Goal: Feedback & Contribution: Submit feedback/report problem

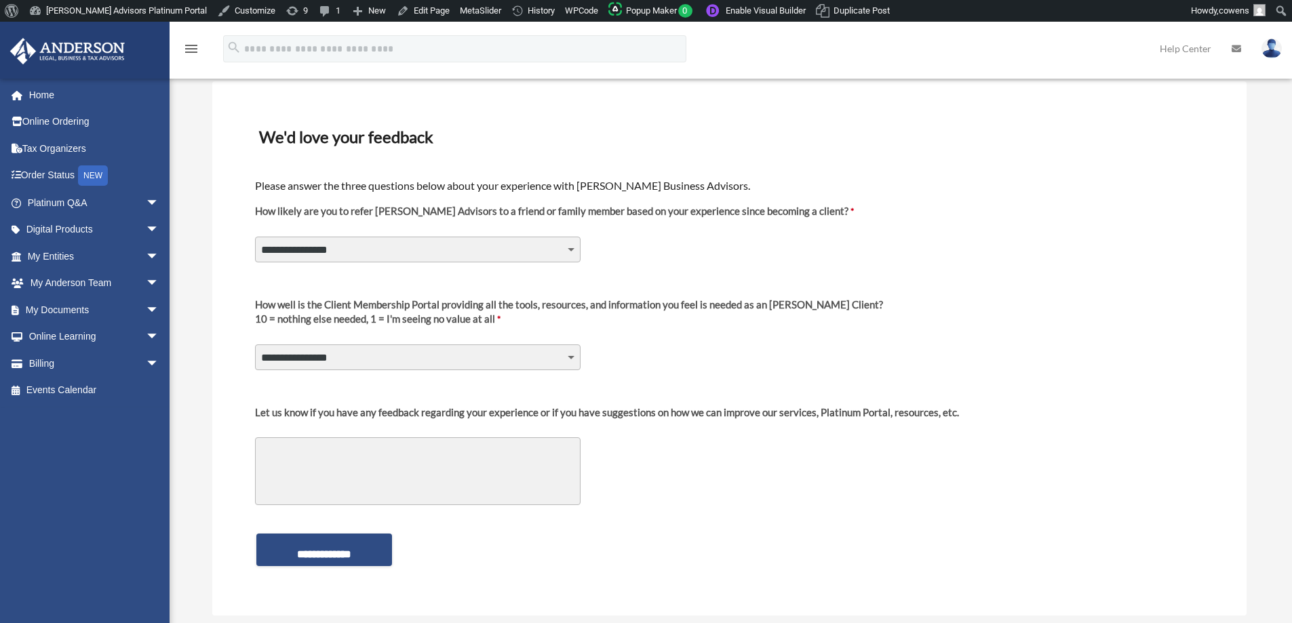
scroll to position [69, 0]
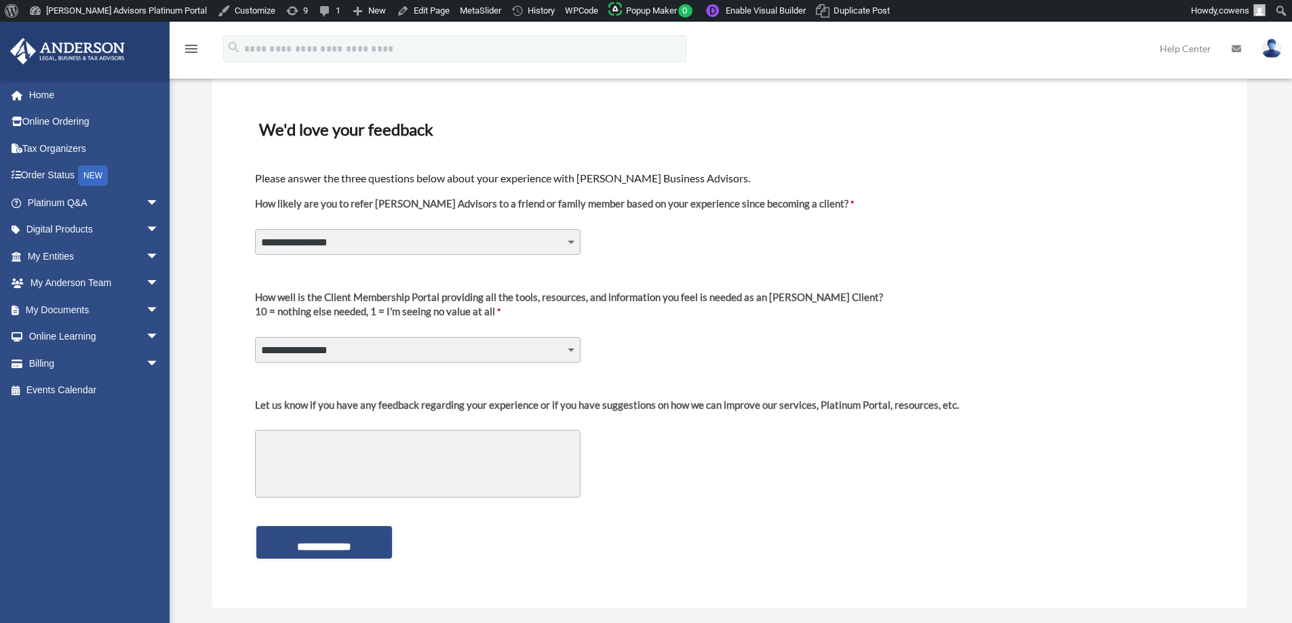
click at [197, 512] on div "Platinum Survey [GEOGRAPHIC_DATA] Sign Out [PERSON_NAME][EMAIL_ADDRESS][DOMAIN_…" at bounding box center [646, 364] width 1292 height 720
drag, startPoint x: 355, startPoint y: 302, endPoint x: 444, endPoint y: 301, distance: 89.5
click at [444, 301] on div "How well is the Client Membership Portal providing all the tools, resources, an…" at bounding box center [569, 297] width 628 height 14
drag, startPoint x: 336, startPoint y: 402, endPoint x: 689, endPoint y: 414, distance: 353.6
click at [689, 414] on label "Let us know if you have any feedback regarding your experience or if you have s…" at bounding box center [607, 410] width 704 height 24
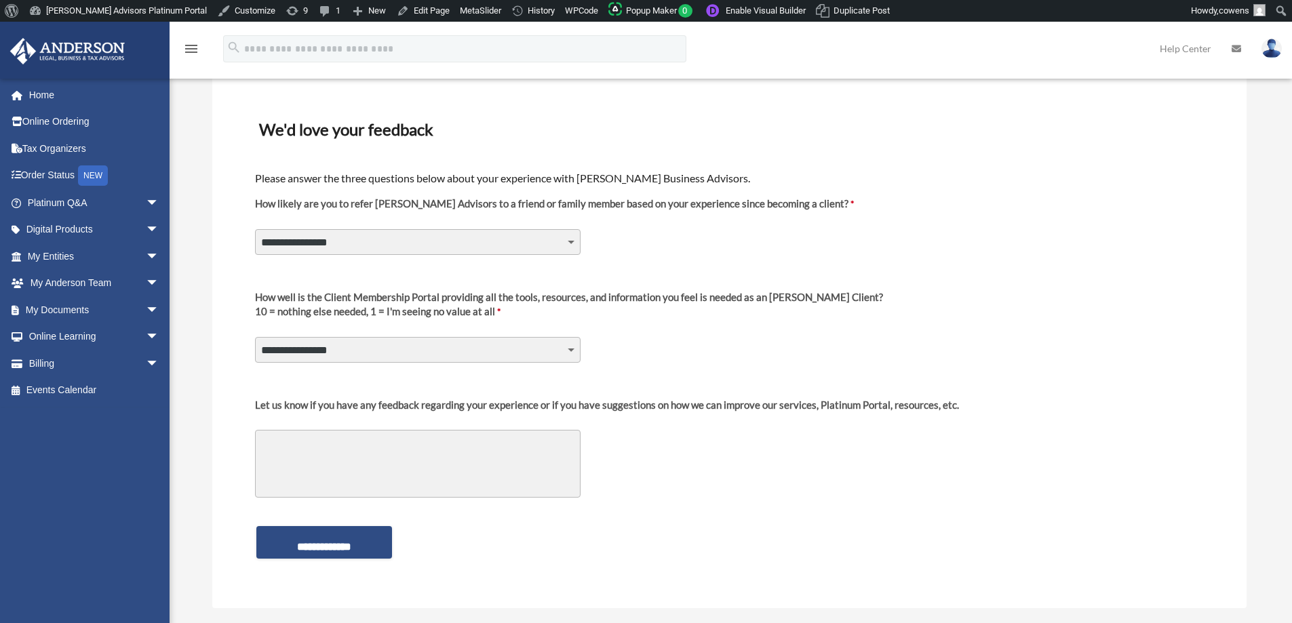
click at [771, 330] on div "**********" at bounding box center [730, 329] width 952 height 97
drag, startPoint x: 819, startPoint y: 404, endPoint x: 857, endPoint y: 410, distance: 39.1
click at [857, 410] on div "Let us know if you have any feedback regarding your experience or if you have s…" at bounding box center [607, 405] width 704 height 14
click at [817, 449] on div "Let us know if you have any feedback regarding your experience or if you have s…" at bounding box center [730, 447] width 952 height 116
